Goal: Transaction & Acquisition: Download file/media

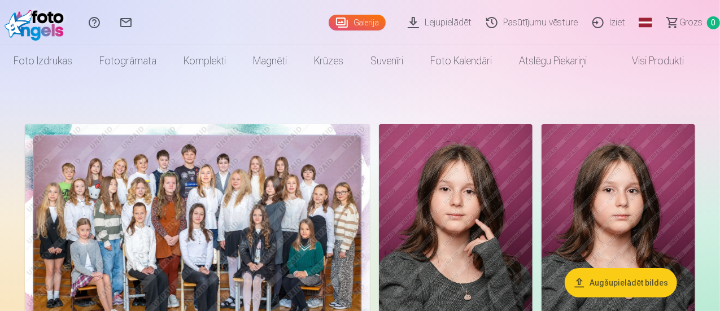
click at [417, 23] on link "Lejupielādēt" at bounding box center [441, 22] width 79 height 45
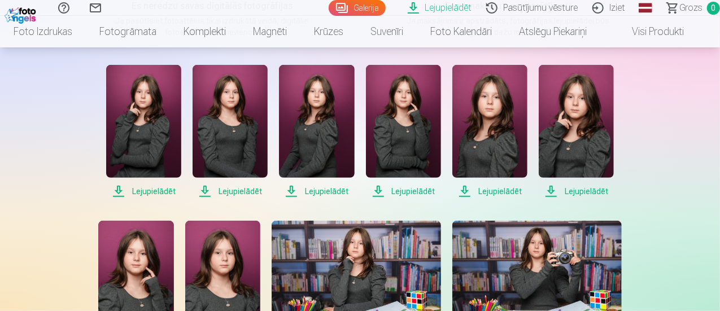
scroll to position [220, 0]
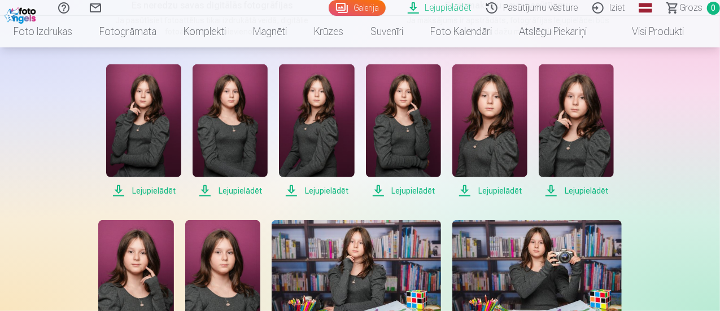
click at [145, 189] on span "Lejupielādēt" at bounding box center [143, 191] width 75 height 14
click at [250, 188] on span "Lejupielādēt" at bounding box center [230, 191] width 75 height 14
click at [334, 187] on span "Lejupielādēt" at bounding box center [316, 191] width 75 height 14
click at [406, 191] on span "Lejupielādēt" at bounding box center [403, 191] width 75 height 14
click at [494, 195] on span "Lejupielādēt" at bounding box center [489, 191] width 75 height 14
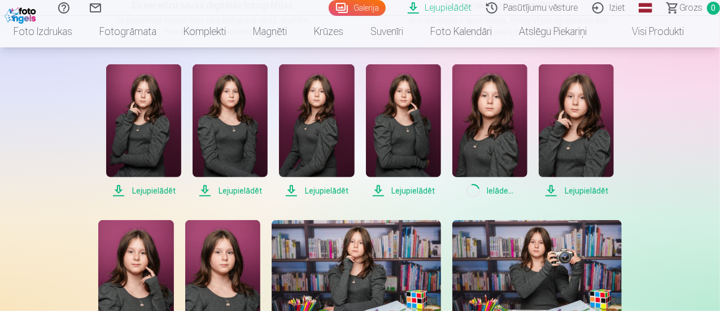
click at [576, 192] on span "Lejupielādēt" at bounding box center [576, 191] width 75 height 14
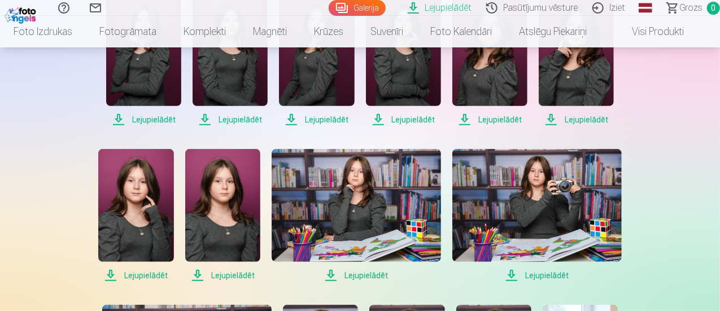
scroll to position [308, 0]
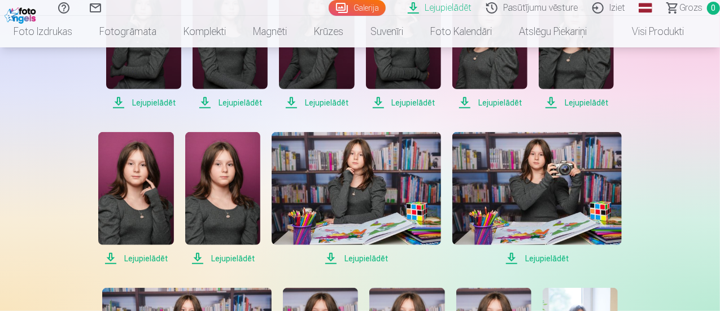
click at [144, 258] on span "Lejupielādēt" at bounding box center [135, 259] width 75 height 14
click at [223, 258] on span "Lejupielādēt" at bounding box center [222, 259] width 75 height 14
click at [541, 262] on span "Lejupielādēt" at bounding box center [536, 259] width 169 height 14
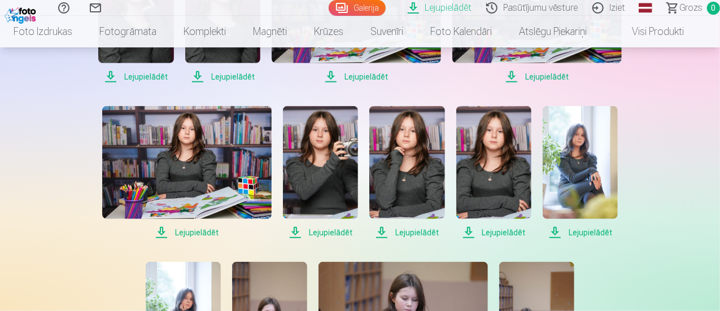
scroll to position [491, 0]
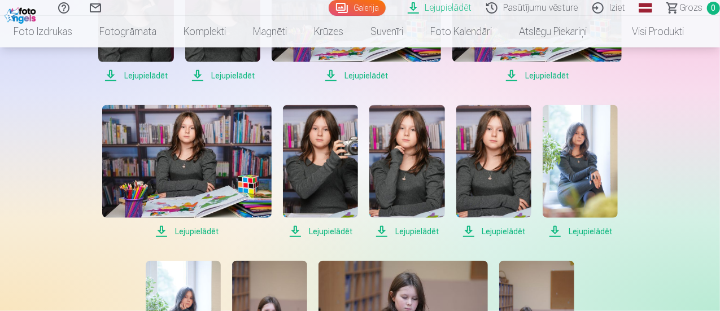
click at [205, 229] on span "Lejupielādēt" at bounding box center [186, 232] width 169 height 14
click at [334, 231] on span "Lejupielādēt" at bounding box center [320, 232] width 75 height 14
click at [416, 231] on span "Lejupielādēt" at bounding box center [406, 232] width 75 height 14
click at [509, 231] on span "Lejupielādēt" at bounding box center [493, 232] width 75 height 14
click at [586, 234] on span "Lejupielādēt" at bounding box center [580, 232] width 75 height 14
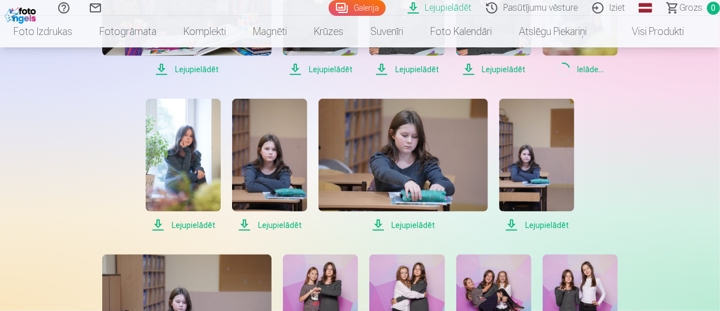
scroll to position [656, 0]
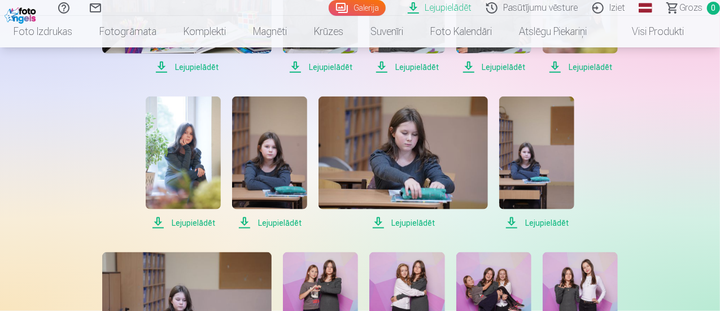
click at [190, 223] on span "Lejupielādēt" at bounding box center [183, 223] width 75 height 14
click at [263, 226] on span "Lejupielādēt" at bounding box center [269, 223] width 75 height 14
click at [402, 222] on span "Lejupielādēt" at bounding box center [403, 223] width 169 height 14
click at [538, 222] on span "Lejupielādēt" at bounding box center [536, 223] width 75 height 14
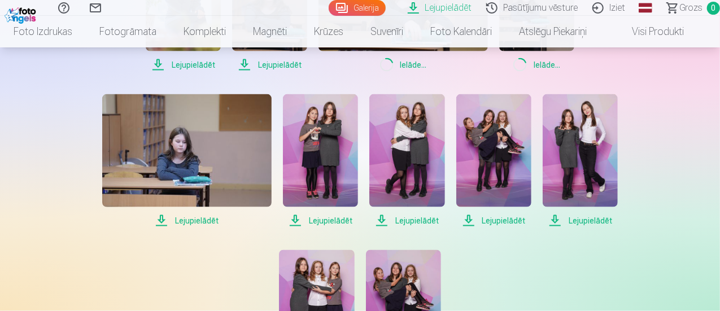
scroll to position [815, 0]
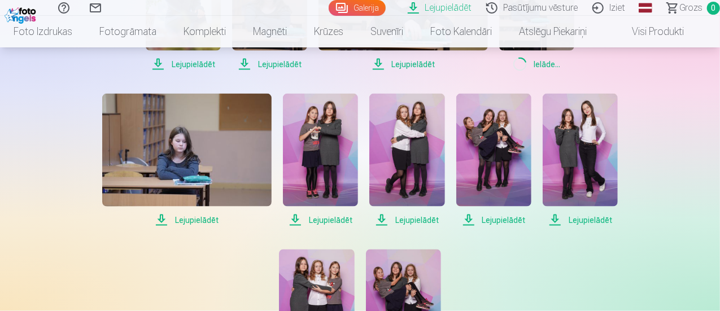
click at [200, 219] on span "Lejupielādēt" at bounding box center [186, 221] width 169 height 14
click at [326, 221] on span "Lejupielādēt" at bounding box center [320, 221] width 75 height 14
click at [426, 217] on span "Lejupielādēt" at bounding box center [406, 221] width 75 height 14
click at [502, 224] on span "Lejupielādēt" at bounding box center [493, 221] width 75 height 14
click at [586, 219] on span "Lejupielādēt" at bounding box center [580, 221] width 75 height 14
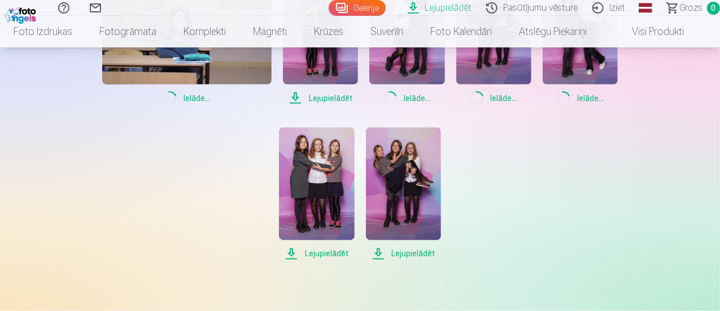
scroll to position [938, 0]
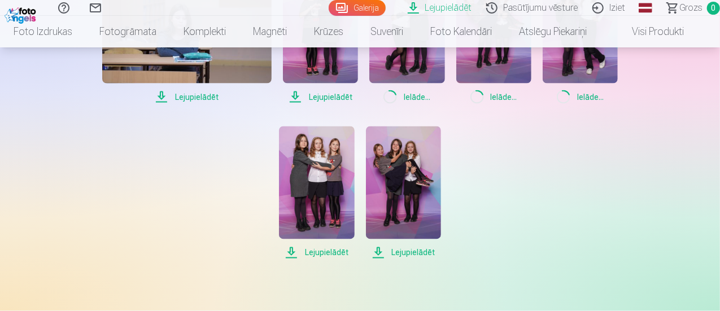
click at [416, 252] on span "Lejupielādēt" at bounding box center [403, 253] width 75 height 14
click at [329, 257] on span "Lejupielādēt" at bounding box center [316, 253] width 75 height 14
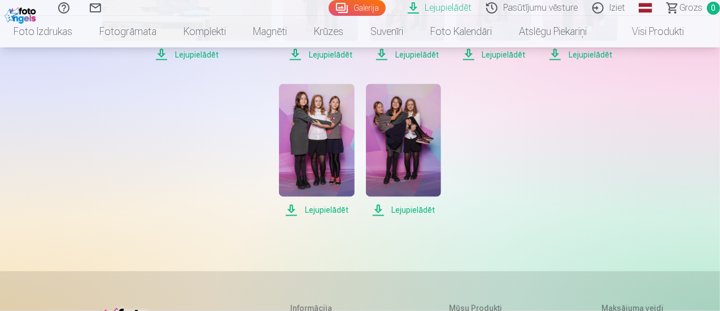
scroll to position [981, 0]
